Goal: Task Accomplishment & Management: Manage account settings

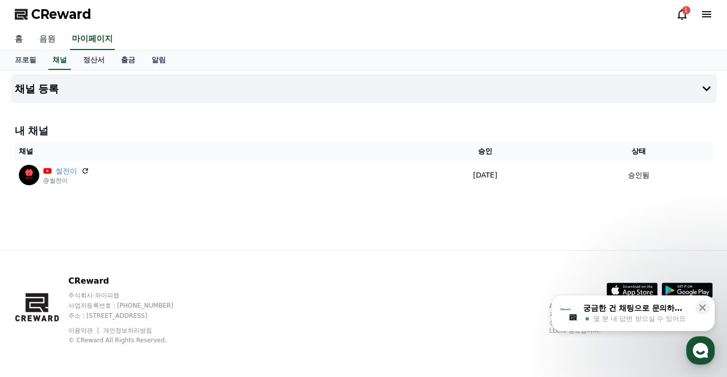
click at [47, 37] on link "음원" at bounding box center [47, 39] width 33 height 21
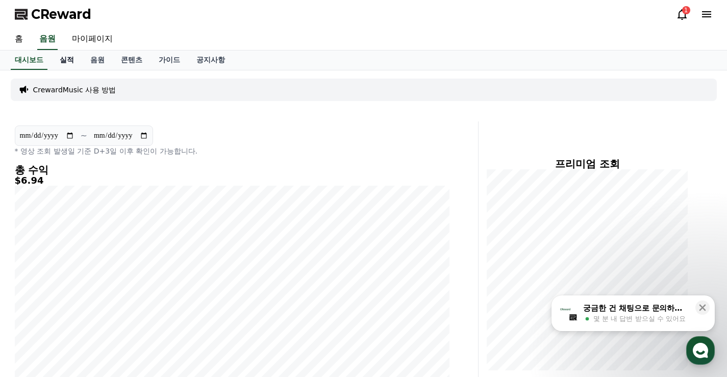
click at [70, 61] on link "실적" at bounding box center [67, 60] width 31 height 19
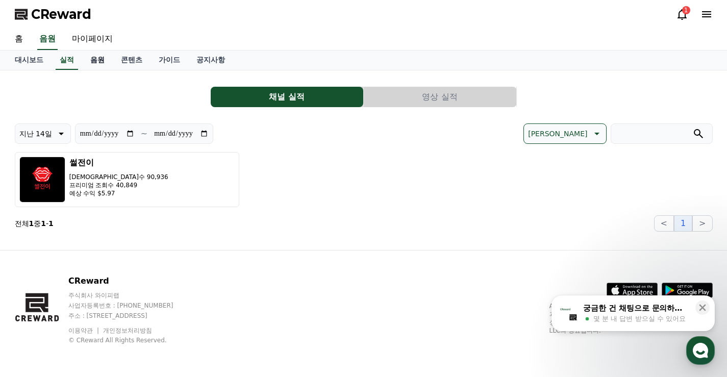
click at [101, 63] on link "음원" at bounding box center [97, 60] width 31 height 19
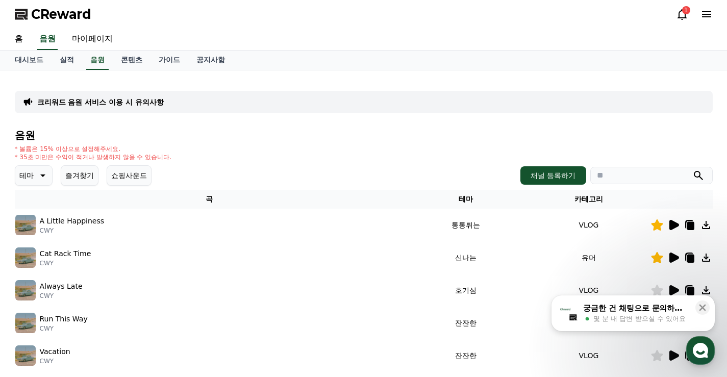
click at [96, 174] on button "즐겨찾기" at bounding box center [80, 175] width 38 height 20
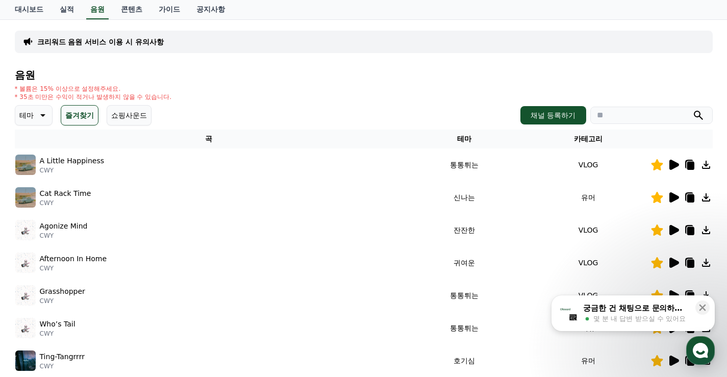
scroll to position [153, 0]
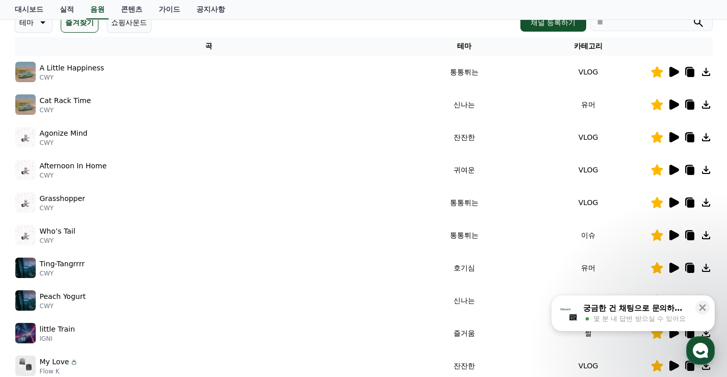
click at [678, 66] on icon at bounding box center [673, 72] width 12 height 12
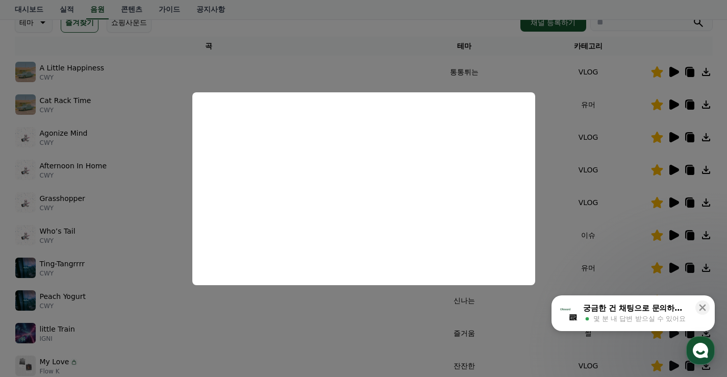
click at [384, 46] on button "close modal" at bounding box center [363, 188] width 727 height 377
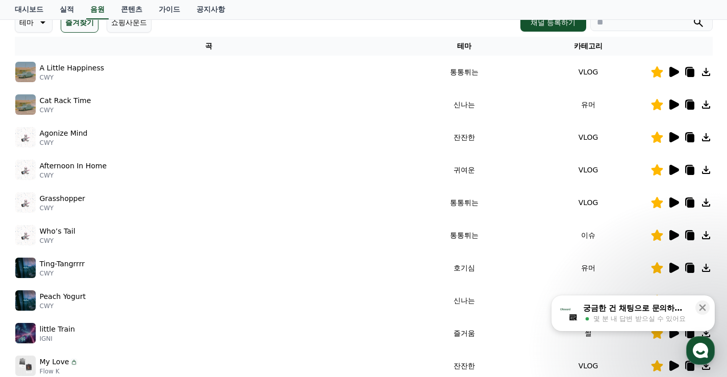
click at [673, 105] on icon at bounding box center [675, 105] width 10 height 10
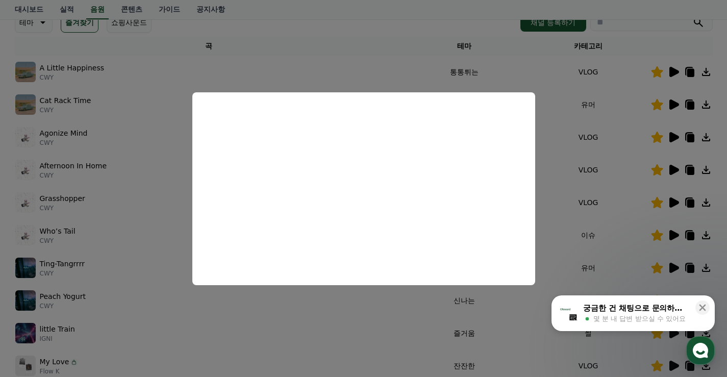
click at [363, 55] on button "close modal" at bounding box center [363, 188] width 727 height 377
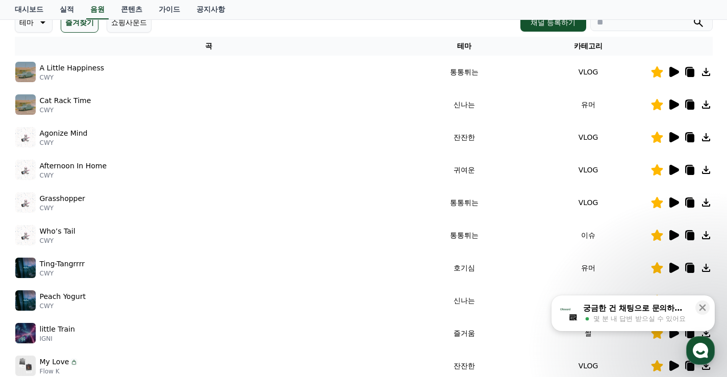
click at [673, 135] on icon at bounding box center [675, 137] width 10 height 10
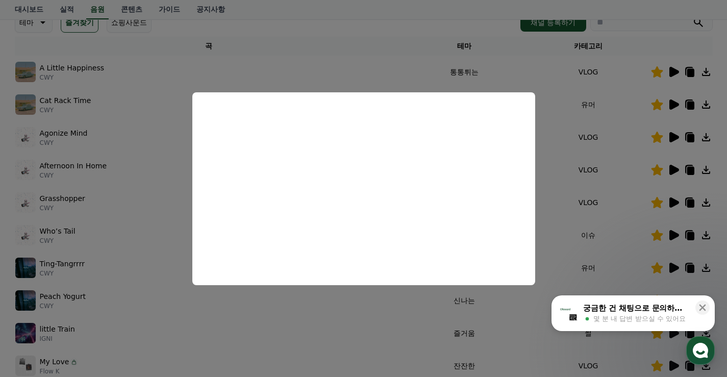
click at [362, 63] on button "close modal" at bounding box center [363, 188] width 727 height 377
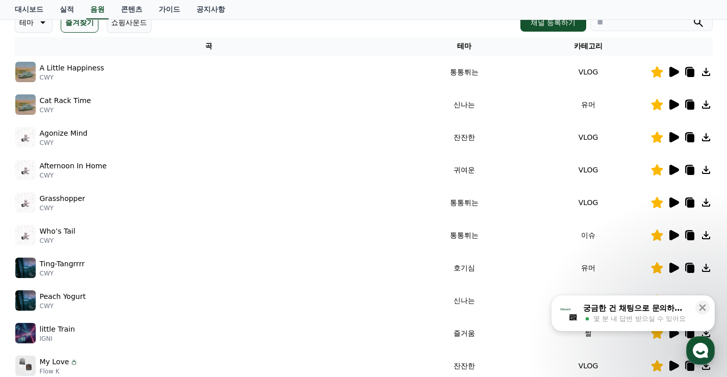
click at [673, 107] on icon at bounding box center [675, 105] width 10 height 10
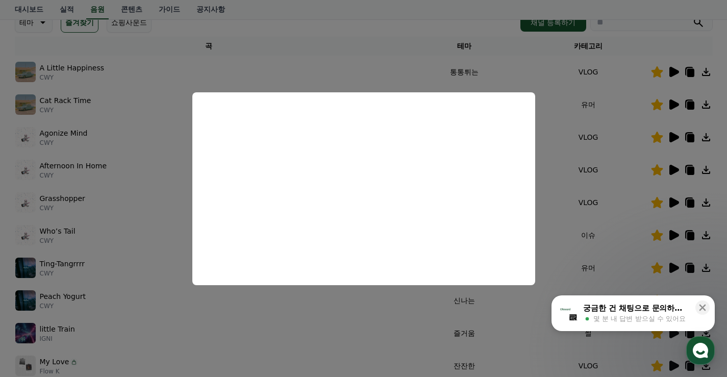
click at [387, 65] on button "close modal" at bounding box center [363, 188] width 727 height 377
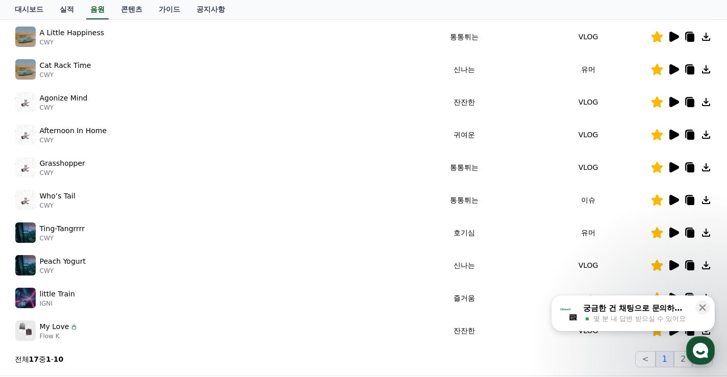
scroll to position [204, 0]
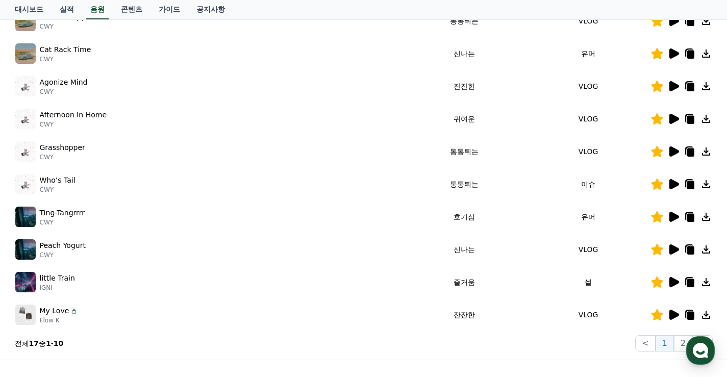
click at [671, 217] on icon at bounding box center [675, 217] width 10 height 10
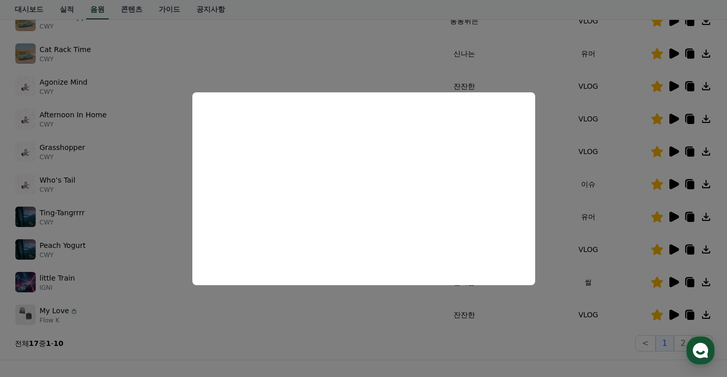
click at [358, 72] on button "close modal" at bounding box center [363, 188] width 727 height 377
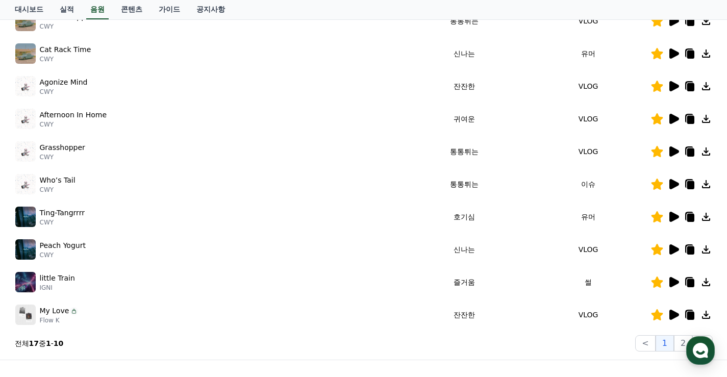
click at [673, 251] on icon at bounding box center [675, 249] width 10 height 10
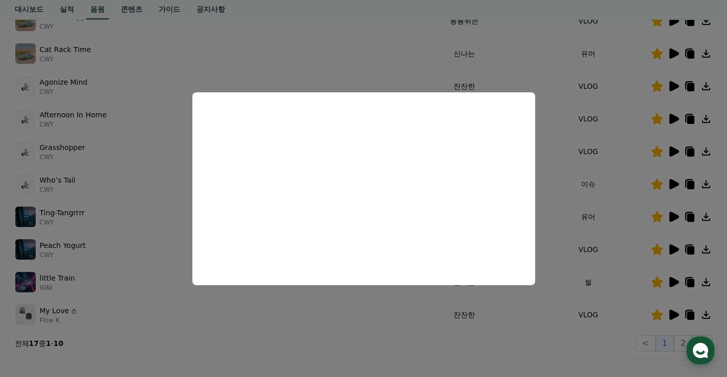
click at [395, 60] on button "close modal" at bounding box center [363, 188] width 727 height 377
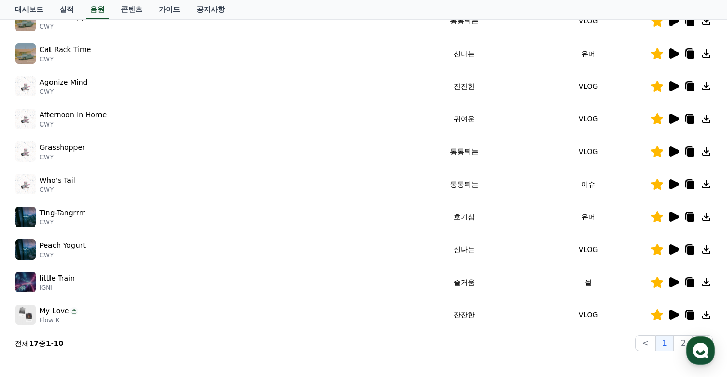
click at [675, 282] on icon at bounding box center [675, 282] width 10 height 10
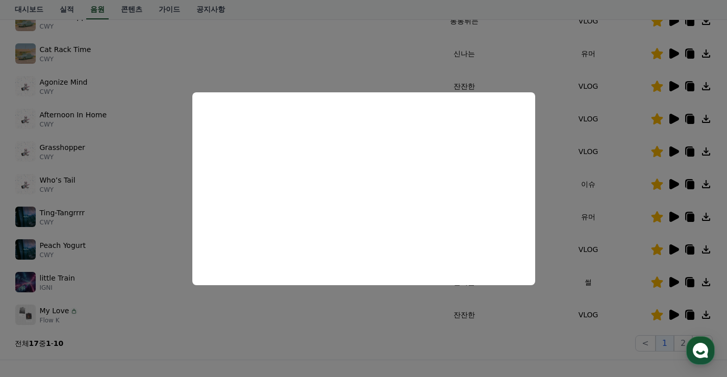
click at [376, 62] on button "close modal" at bounding box center [363, 188] width 727 height 377
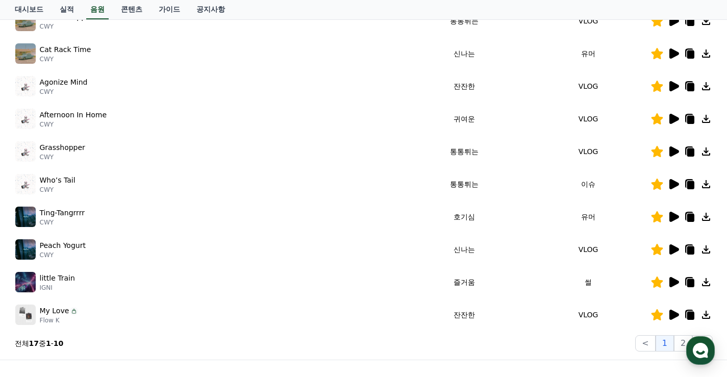
click at [671, 317] on icon at bounding box center [675, 315] width 10 height 10
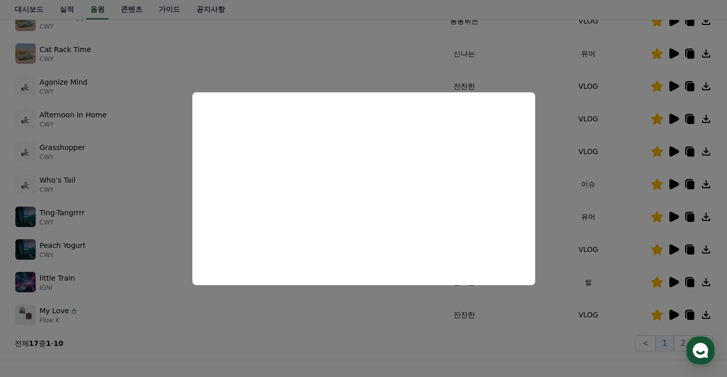
click at [355, 48] on button "close modal" at bounding box center [363, 188] width 727 height 377
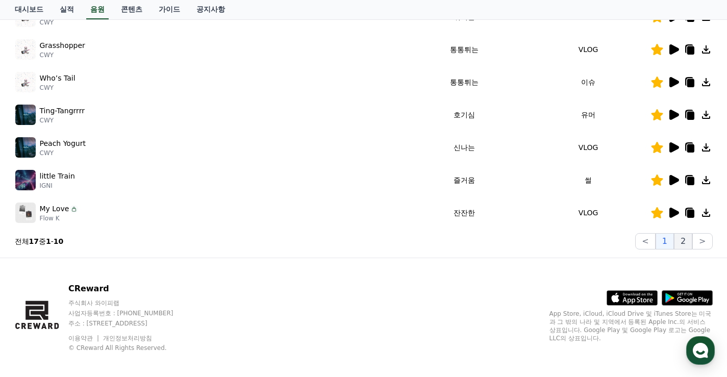
click at [685, 245] on button "2" at bounding box center [683, 241] width 18 height 16
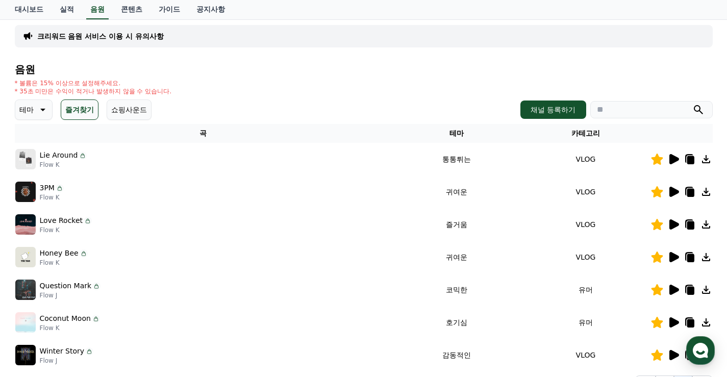
scroll to position [63, 0]
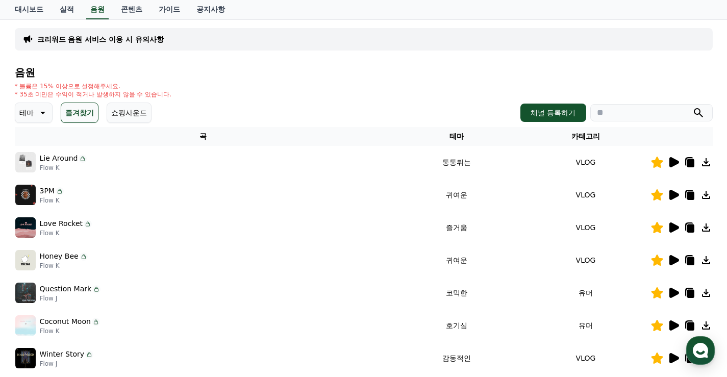
click at [674, 163] on icon at bounding box center [675, 162] width 10 height 10
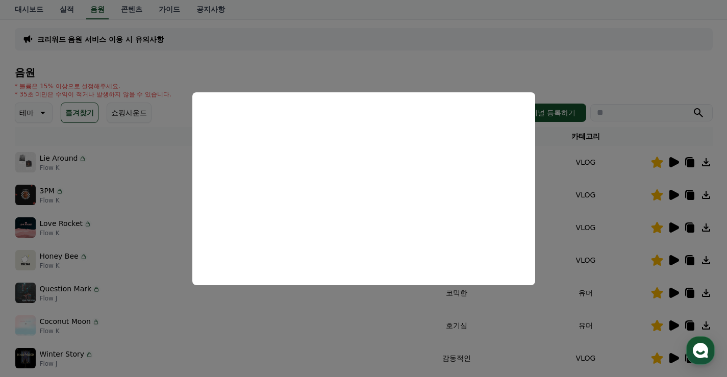
click at [473, 57] on button "close modal" at bounding box center [363, 188] width 727 height 377
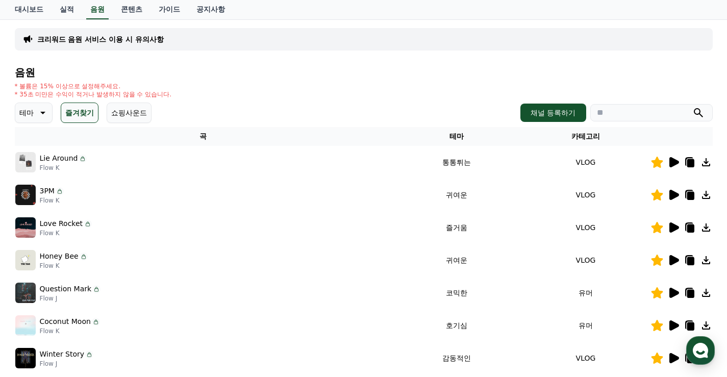
click at [672, 165] on icon at bounding box center [675, 162] width 10 height 10
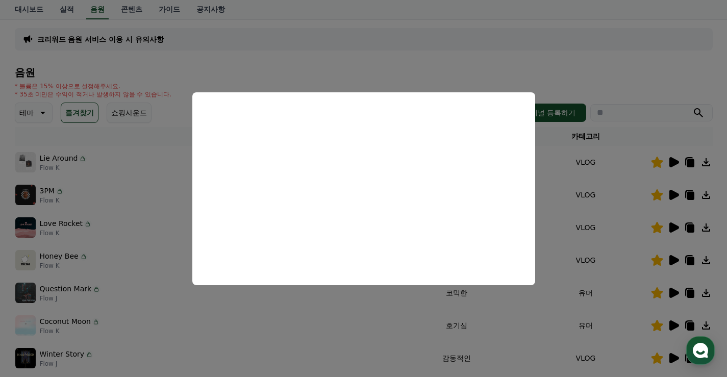
click at [491, 60] on button "close modal" at bounding box center [363, 188] width 727 height 377
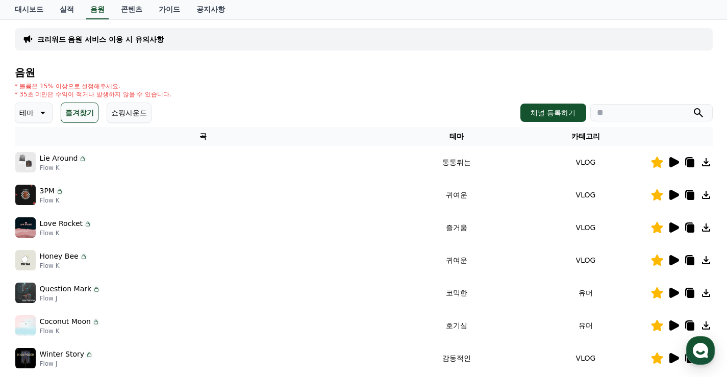
click at [689, 164] on icon at bounding box center [690, 163] width 7 height 8
click at [670, 197] on icon at bounding box center [673, 195] width 12 height 12
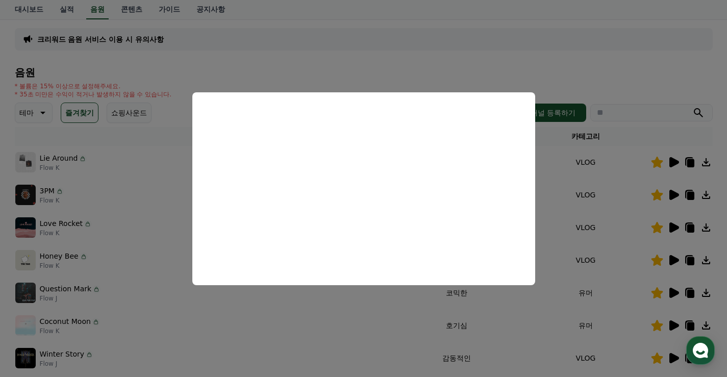
click at [580, 78] on button "close modal" at bounding box center [363, 188] width 727 height 377
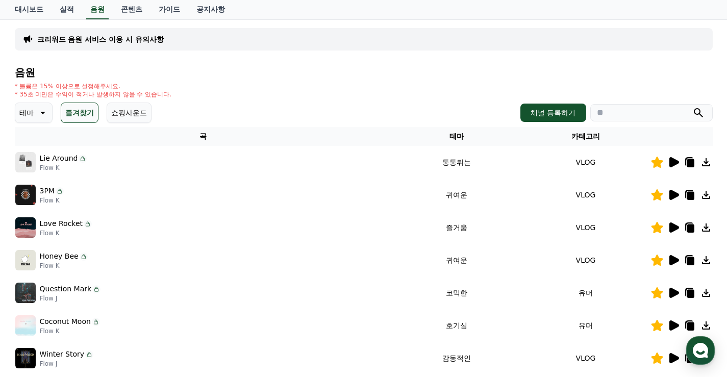
click at [672, 227] on icon at bounding box center [675, 227] width 10 height 10
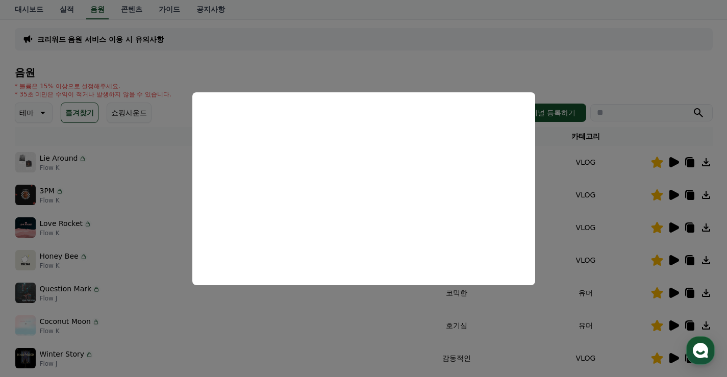
click at [622, 89] on button "close modal" at bounding box center [363, 188] width 727 height 377
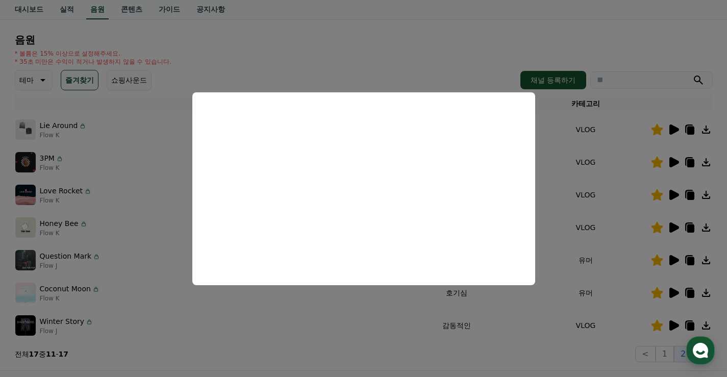
scroll to position [114, 0]
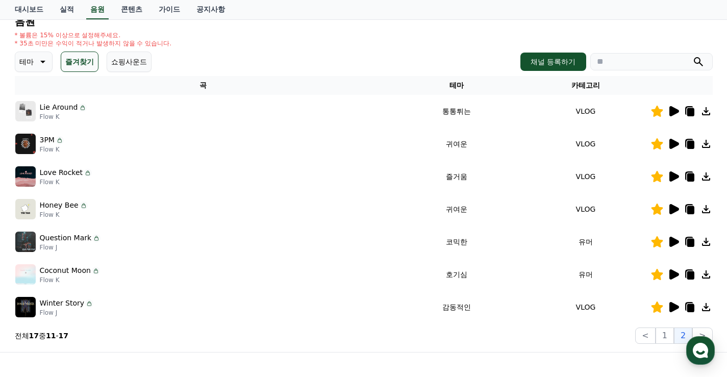
click at [675, 207] on icon at bounding box center [675, 209] width 10 height 10
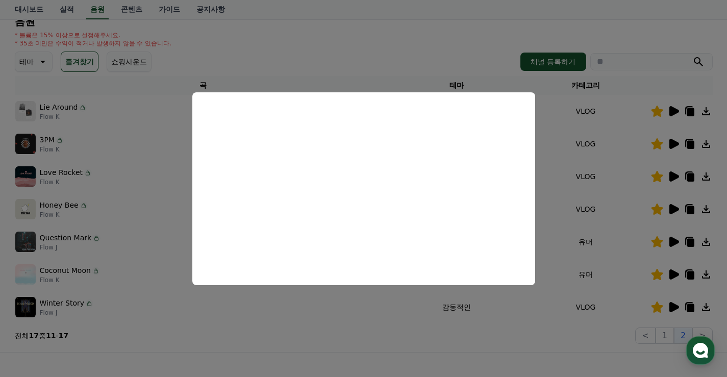
click at [640, 33] on button "close modal" at bounding box center [363, 188] width 727 height 377
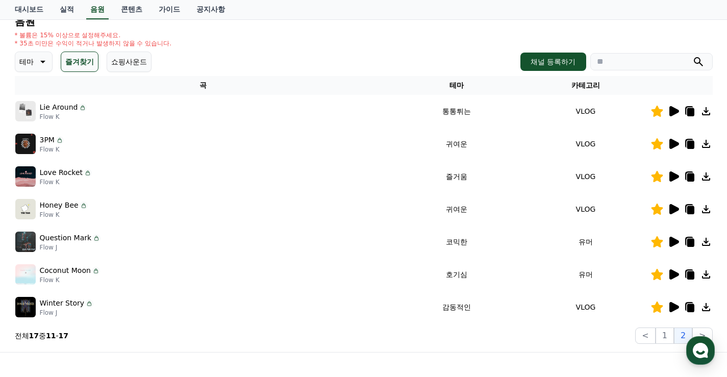
click at [672, 240] on icon at bounding box center [675, 242] width 10 height 10
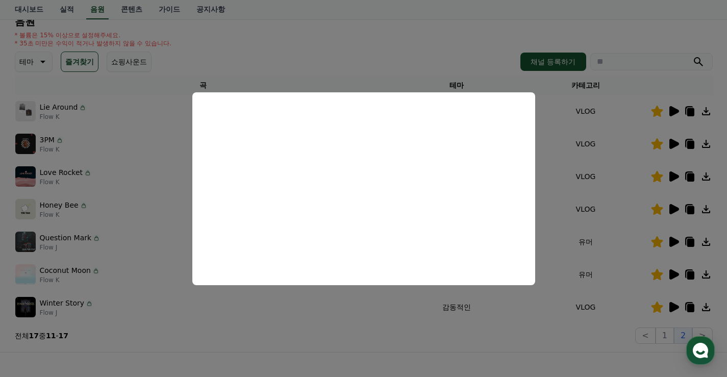
click at [605, 58] on button "close modal" at bounding box center [363, 188] width 727 height 377
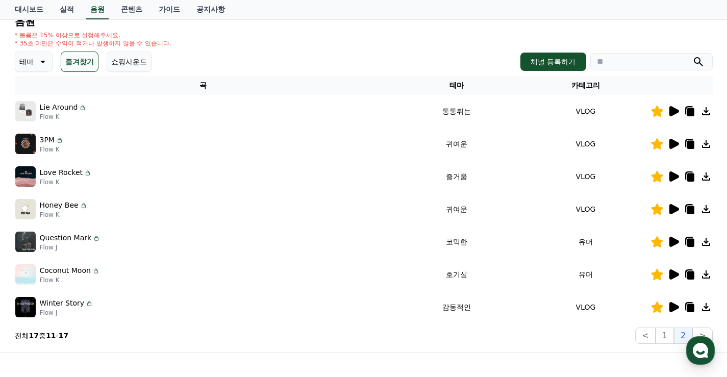
click at [677, 281] on td at bounding box center [682, 274] width 62 height 33
click at [675, 278] on icon at bounding box center [673, 274] width 12 height 12
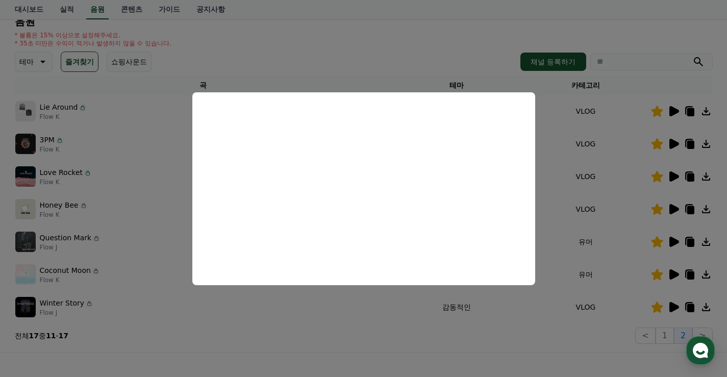
scroll to position [165, 0]
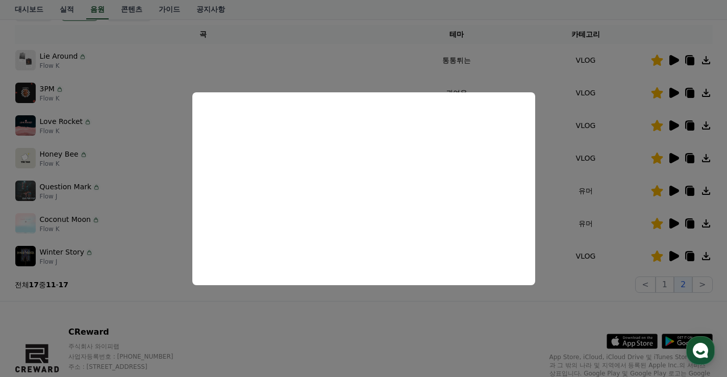
click at [430, 324] on button "close modal" at bounding box center [363, 188] width 727 height 377
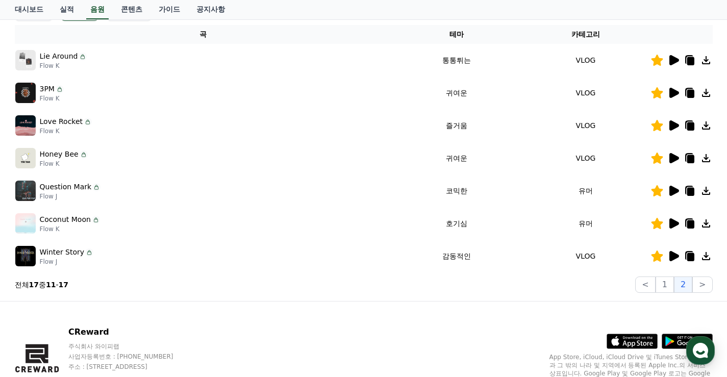
click at [676, 258] on icon at bounding box center [675, 256] width 10 height 10
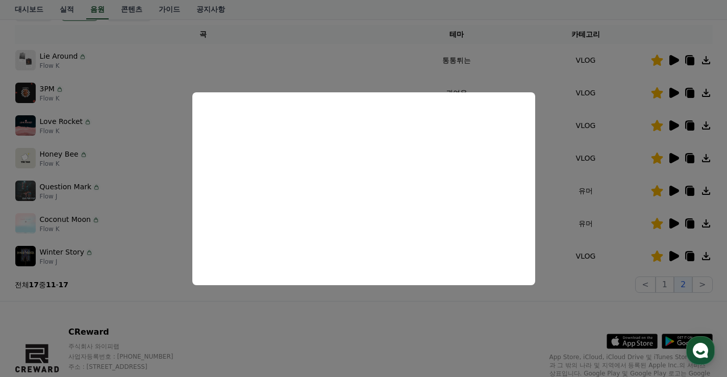
click at [554, 302] on button "close modal" at bounding box center [363, 188] width 727 height 377
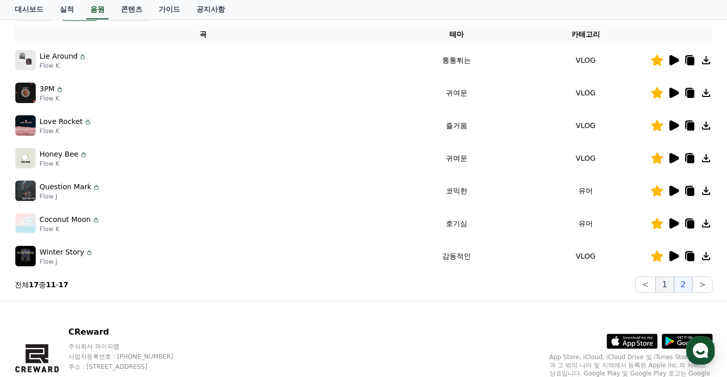
click at [662, 286] on button "1" at bounding box center [665, 285] width 18 height 16
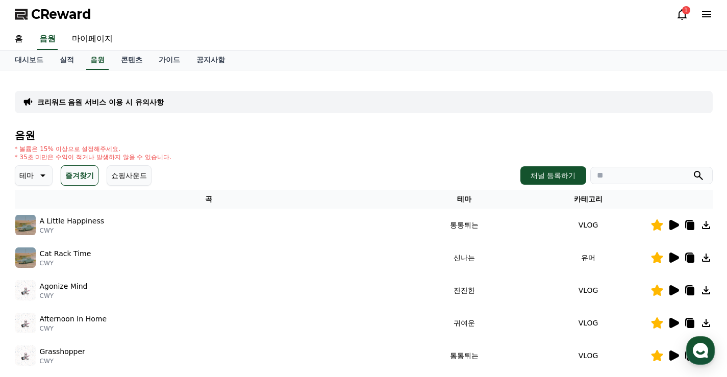
click at [675, 226] on icon at bounding box center [675, 225] width 10 height 10
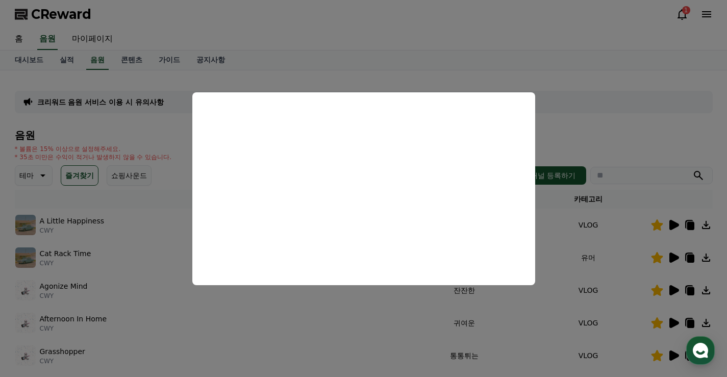
click at [624, 127] on button "close modal" at bounding box center [363, 188] width 727 height 377
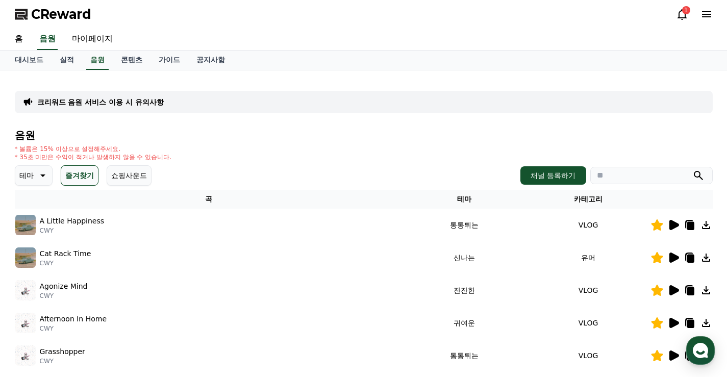
click at [692, 228] on icon at bounding box center [690, 226] width 7 height 8
